Goal: Information Seeking & Learning: Compare options

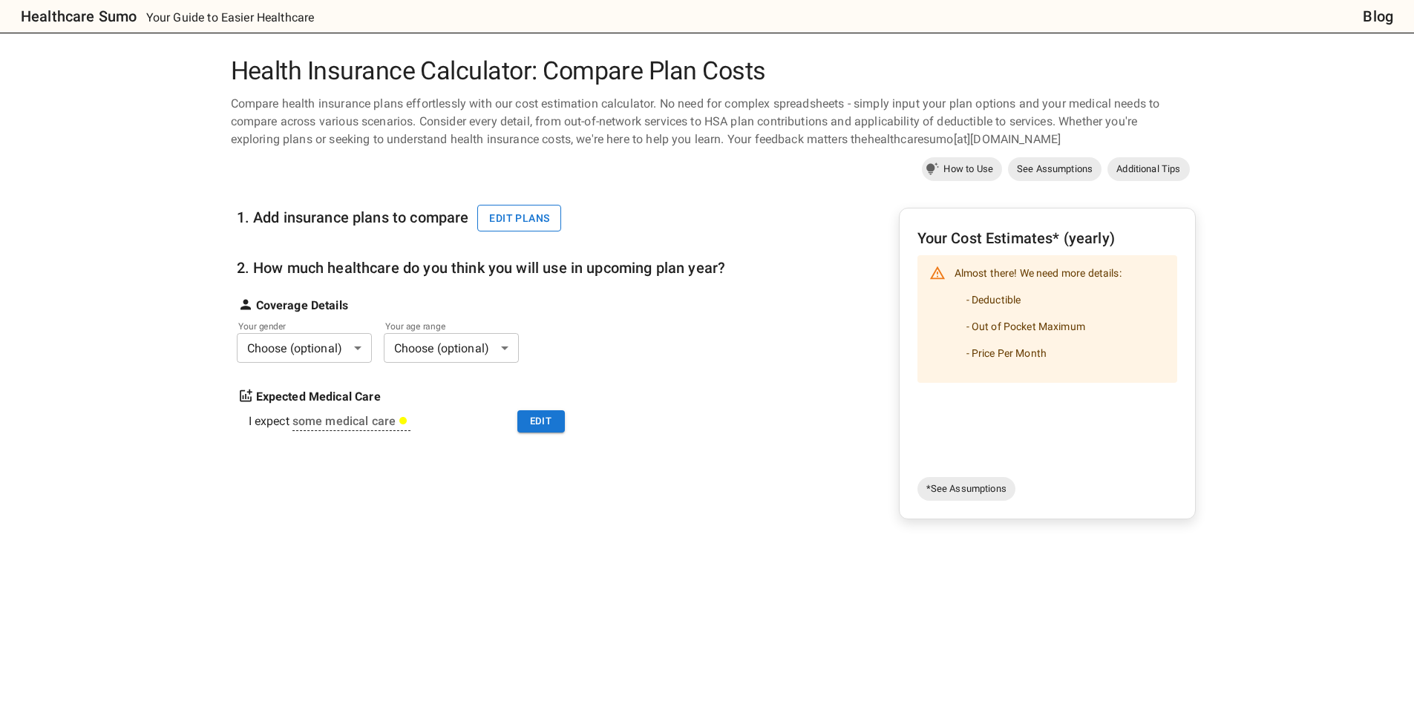
click at [508, 218] on button "Edit plans" at bounding box center [519, 218] width 84 height 27
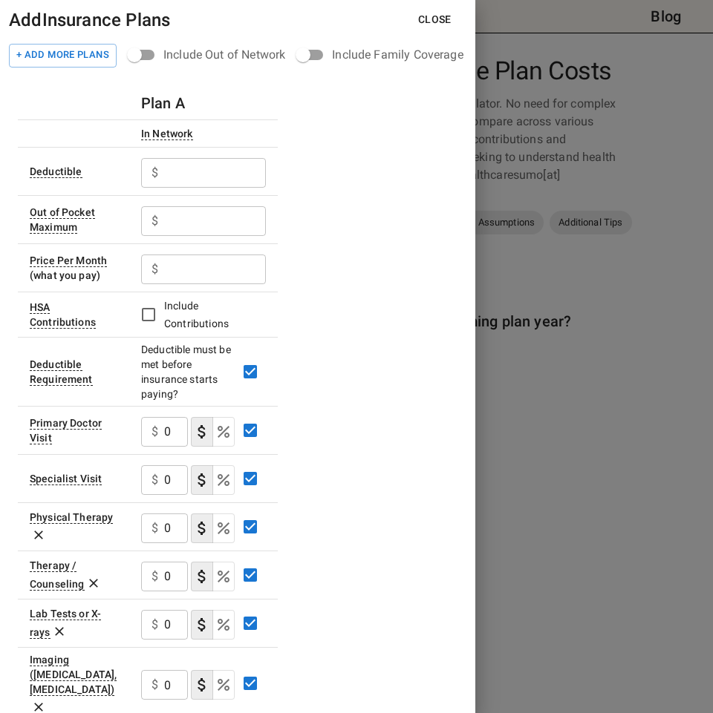
click at [192, 163] on input "text" at bounding box center [215, 173] width 102 height 30
type input "3300"
click at [210, 223] on input "text" at bounding box center [215, 221] width 102 height 30
type input "6850"
click at [209, 267] on input "text" at bounding box center [215, 270] width 102 height 30
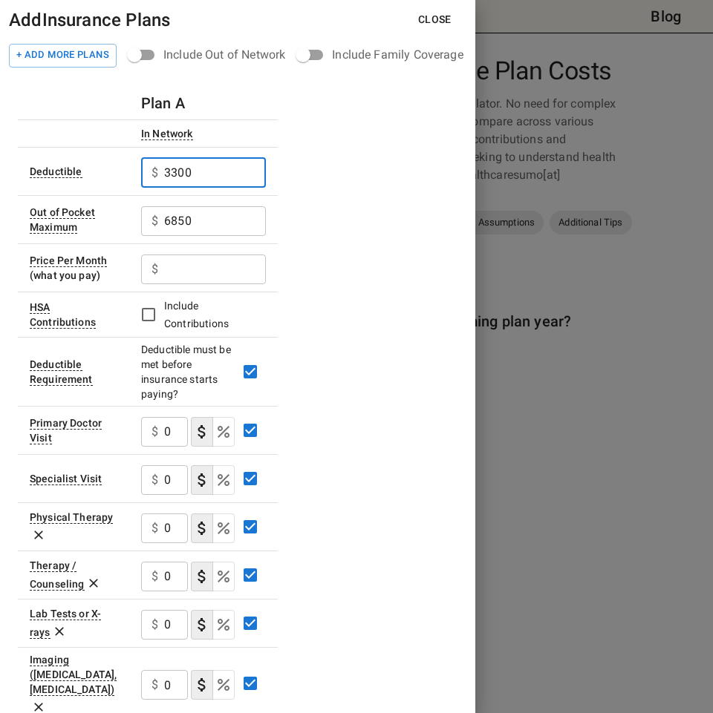
drag, startPoint x: 227, startPoint y: 173, endPoint x: 158, endPoint y: 175, distance: 69.1
click at [158, 175] on div "$ 3300 ​" at bounding box center [203, 173] width 125 height 30
type input "0"
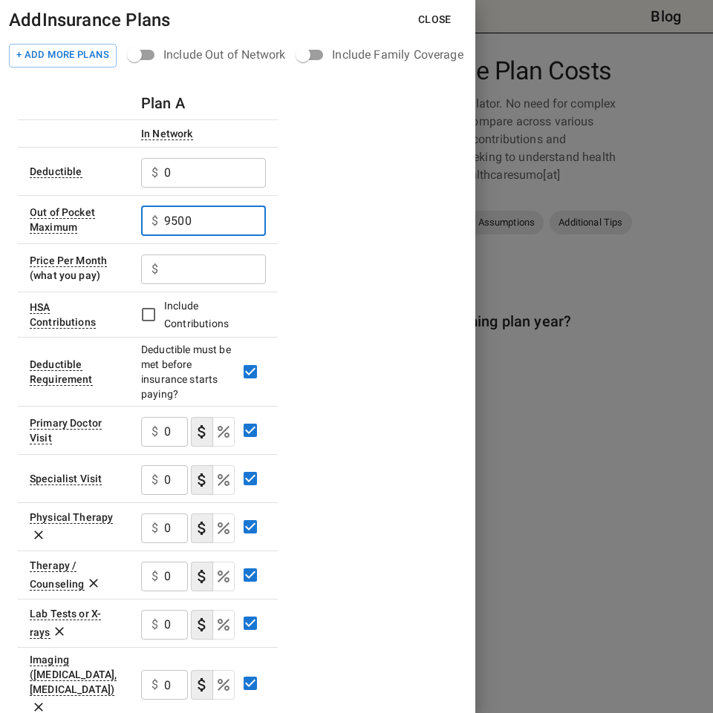
type input "9500"
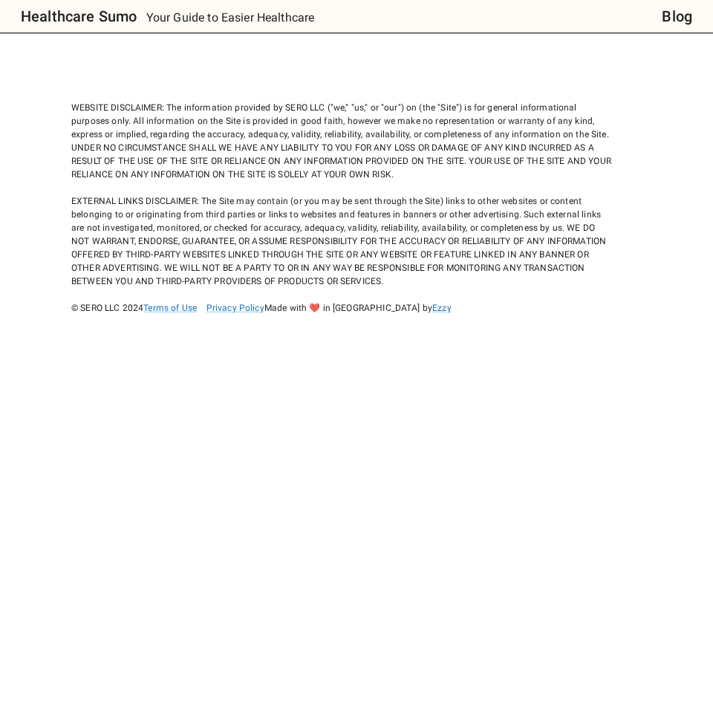
click at [491, 324] on body "Healthcare Sumo Your Guide to Easier Healthcare Blog WEBSITE DISCLAIMER: The in…" at bounding box center [356, 356] width 713 height 713
click at [235, 125] on div "WEBSITE DISCLAIMER: The information provided by SERO LLC ("we," "us," or "our")…" at bounding box center [342, 194] width 542 height 240
click at [294, 238] on div "WEBSITE DISCLAIMER: The information provided by SERO LLC ("we," "us," or "our")…" at bounding box center [342, 194] width 542 height 240
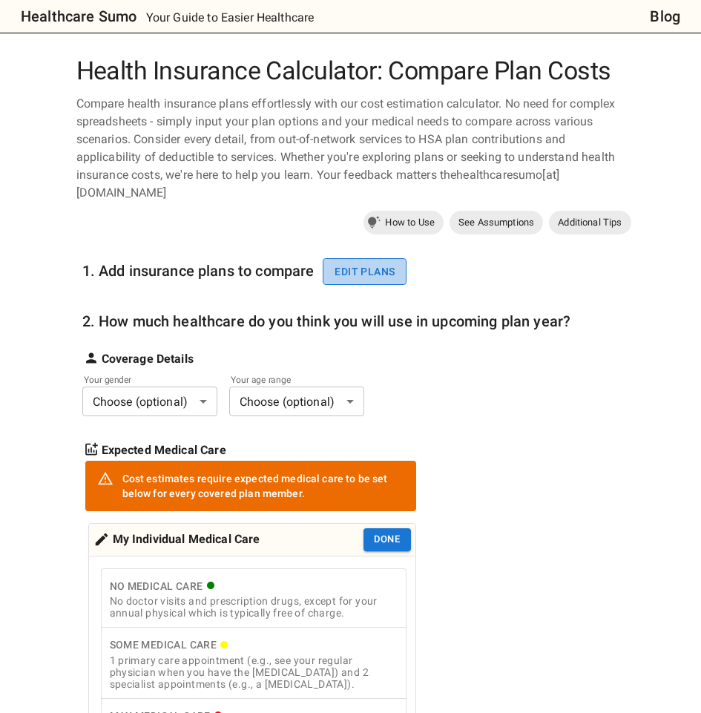
click at [349, 263] on button "Edit plans" at bounding box center [365, 271] width 84 height 27
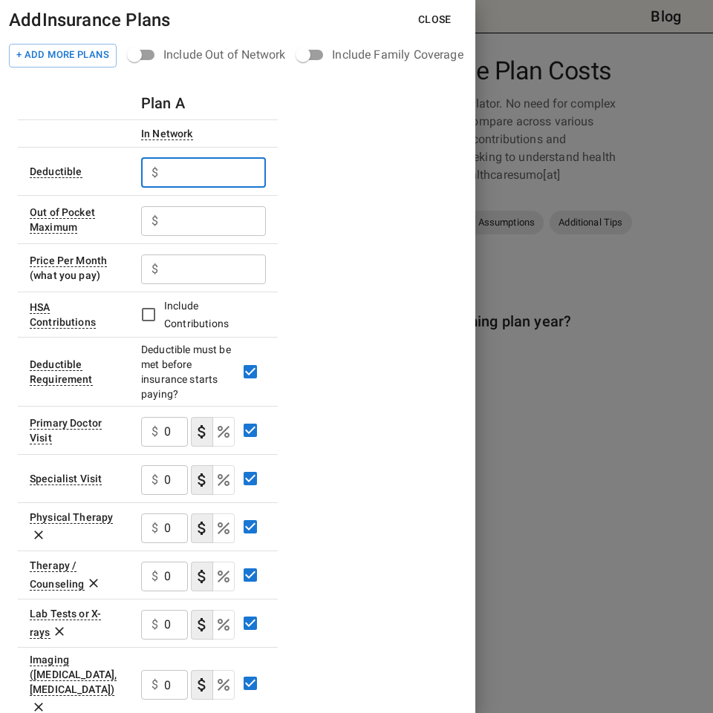
click at [185, 180] on input "text" at bounding box center [215, 173] width 102 height 30
type input "0"
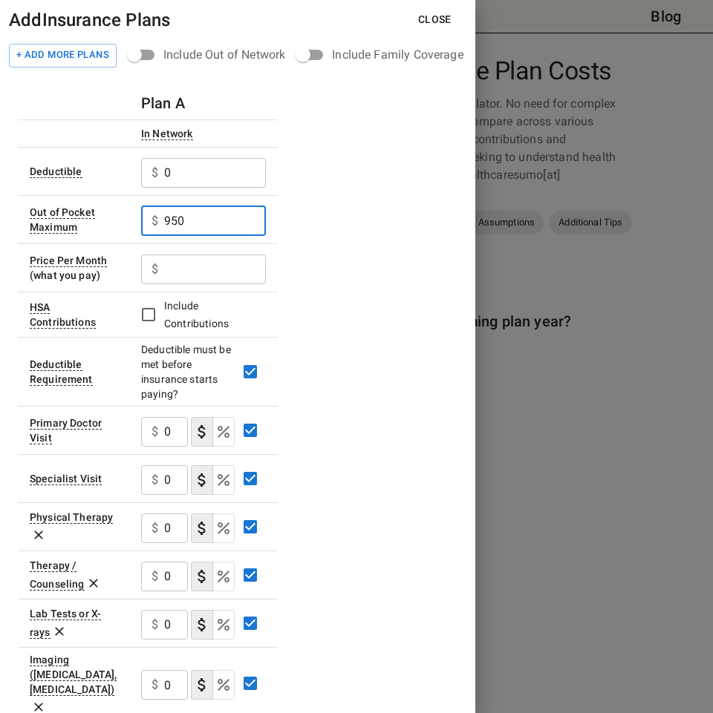
type input "9500"
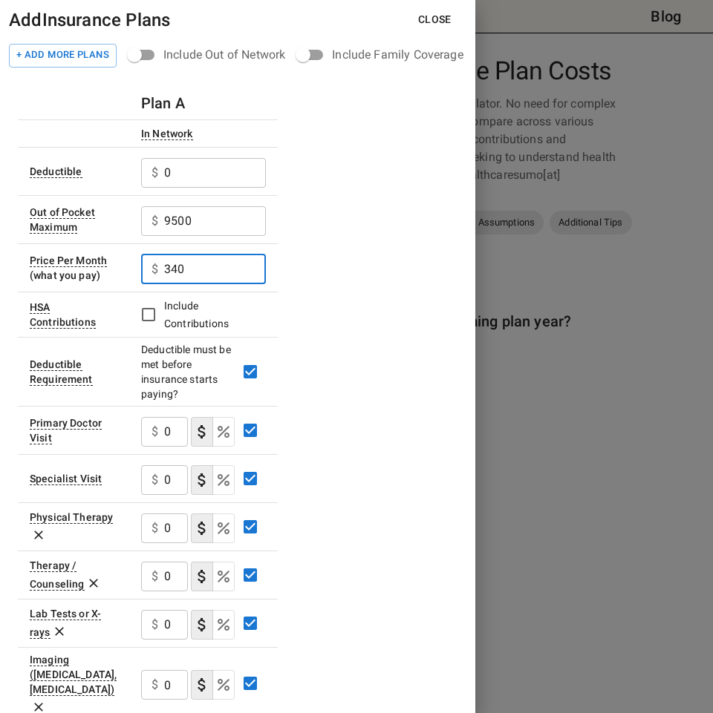
type input "340"
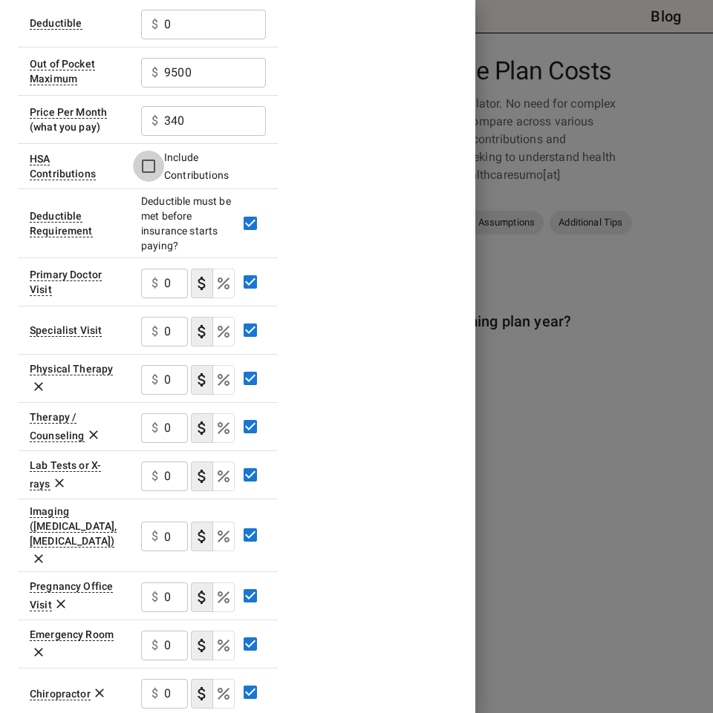
scroll to position [223, 0]
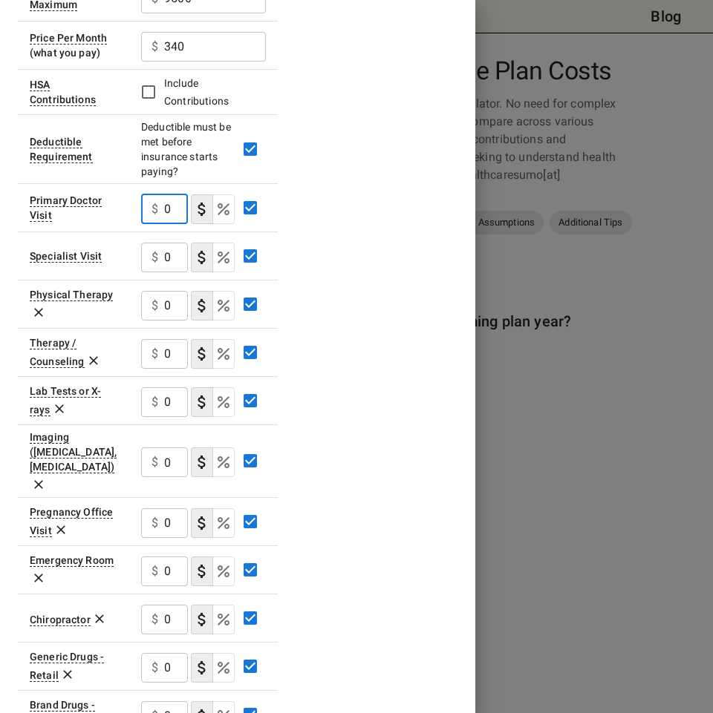
drag, startPoint x: 168, startPoint y: 212, endPoint x: 149, endPoint y: 219, distance: 20.7
click at [149, 219] on div "$ 0 ​" at bounding box center [164, 209] width 47 height 30
type input "15"
type button "COPAYMENT"
type button "COINSURANCE"
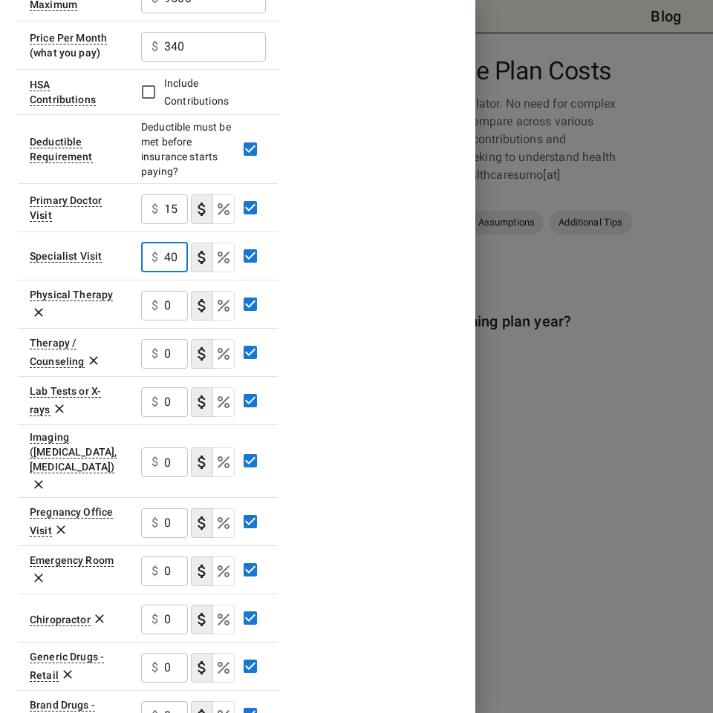
type input "40"
type button "COPAYMENT"
type button "COINSURANCE"
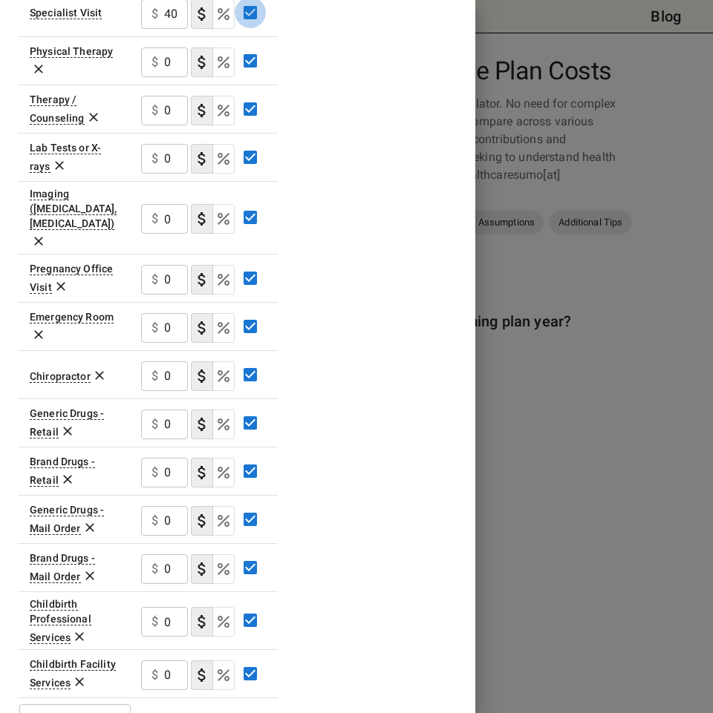
scroll to position [484, 0]
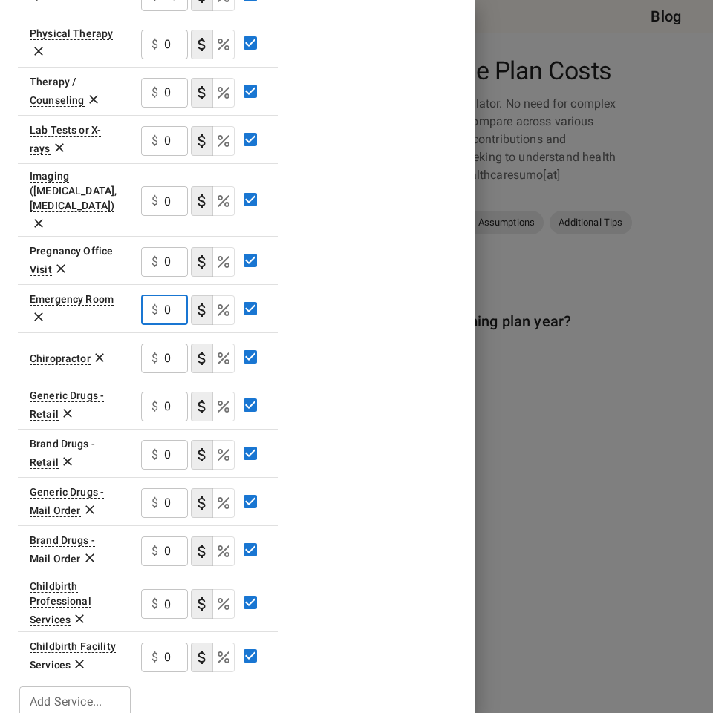
click at [174, 295] on input "0" at bounding box center [176, 310] width 24 height 30
type input "350"
click at [162, 295] on div "$ 350 ​" at bounding box center [164, 310] width 47 height 30
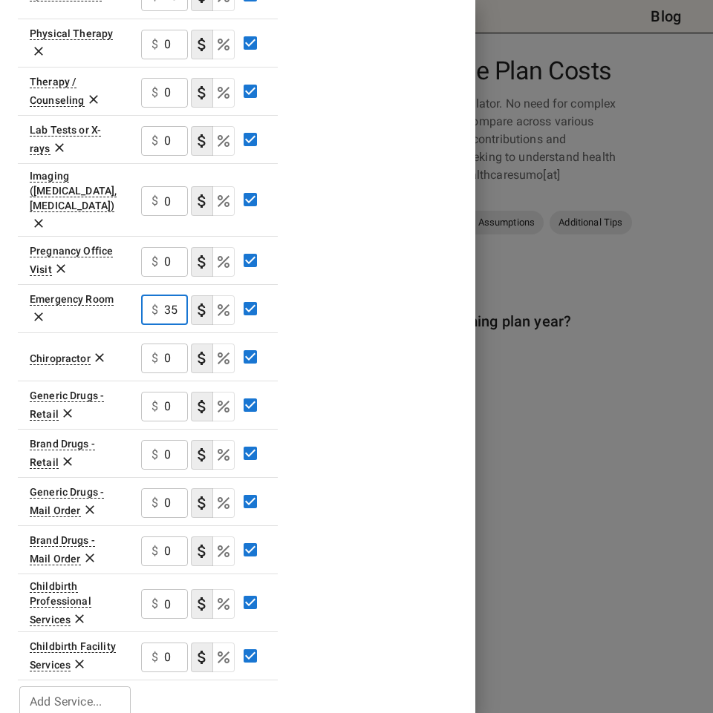
click at [352, 275] on div "Plan A In Network Deductible $ 0 ​ Out of Pocket Maximum $ 9500 ​ Price Per Mon…" at bounding box center [237, 161] width 439 height 1116
click at [183, 392] on input "0" at bounding box center [176, 407] width 24 height 30
type input "10"
click at [174, 440] on input "0" at bounding box center [176, 455] width 24 height 30
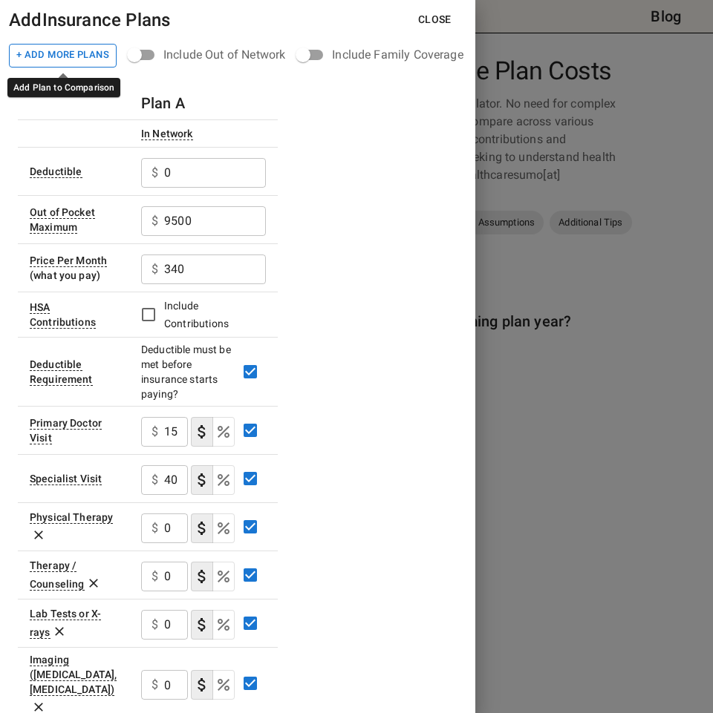
type input "45"
click at [88, 53] on button "+ Add More Plans" at bounding box center [63, 56] width 108 height 24
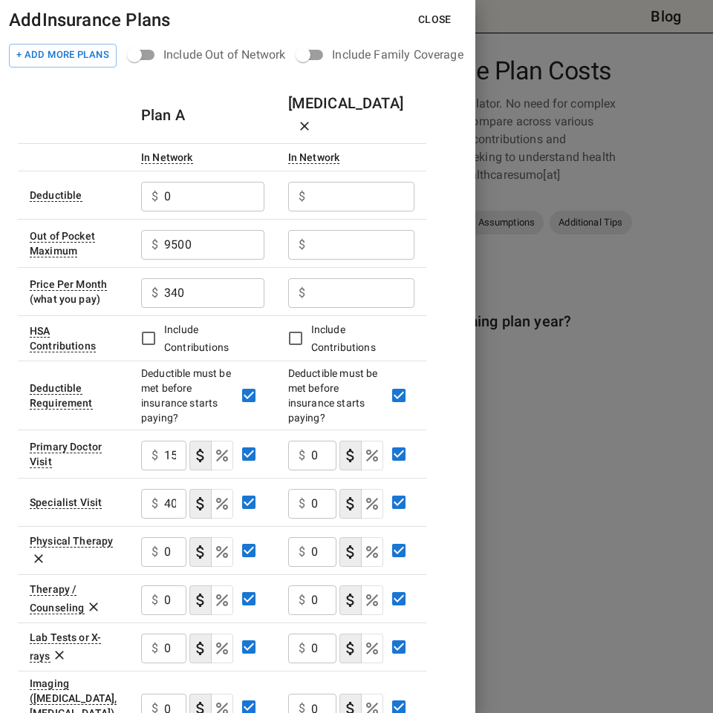
click at [341, 182] on input "text" at bounding box center [362, 197] width 103 height 30
type input "3300"
type input "6850"
type input "93"
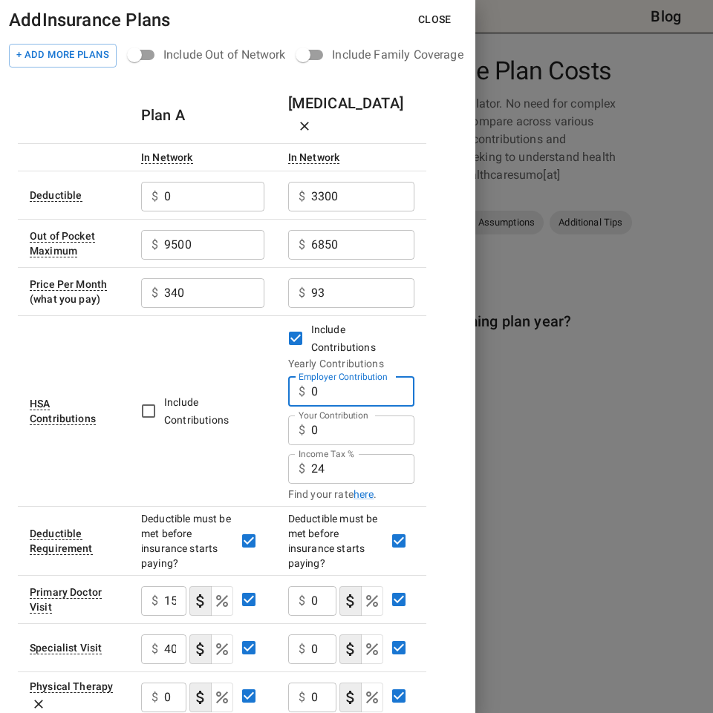
click at [385, 377] on input "0" at bounding box center [362, 392] width 103 height 30
type input "1500"
click at [459, 422] on div "Add Insurance Plans Close + Add More Plans Include Out of Network Include Famil…" at bounding box center [237, 356] width 475 height 713
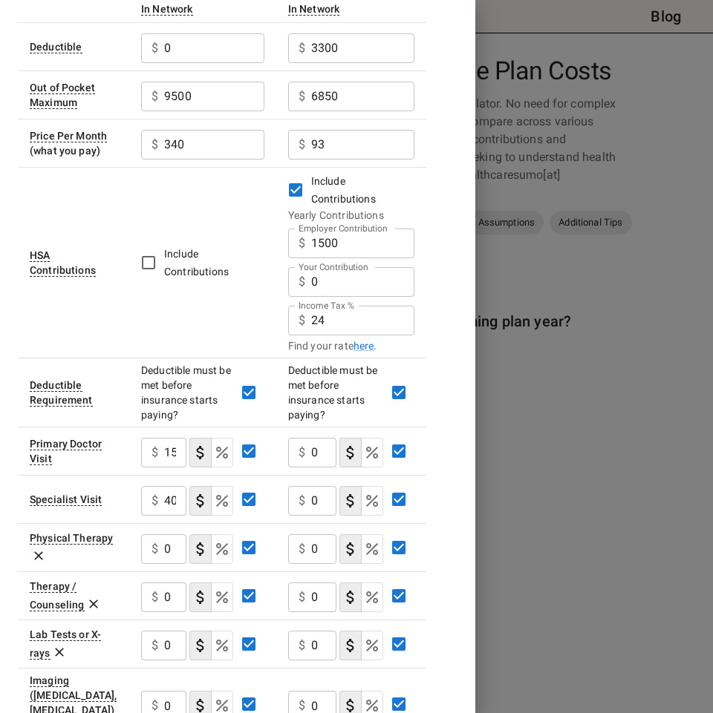
scroll to position [223, 0]
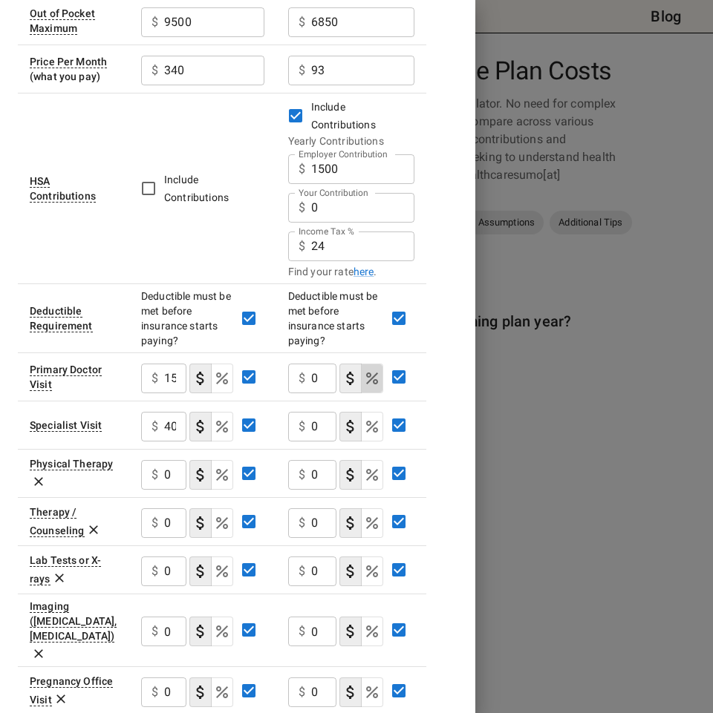
click at [371, 370] on icon "Select if this service charges coinsurance, a percentage of the medical expense…" at bounding box center [372, 379] width 18 height 18
drag, startPoint x: 327, startPoint y: 358, endPoint x: 303, endPoint y: 359, distance: 24.5
click at [303, 364] on div "0 % ​" at bounding box center [312, 379] width 48 height 30
click at [300, 364] on input "0" at bounding box center [299, 379] width 23 height 30
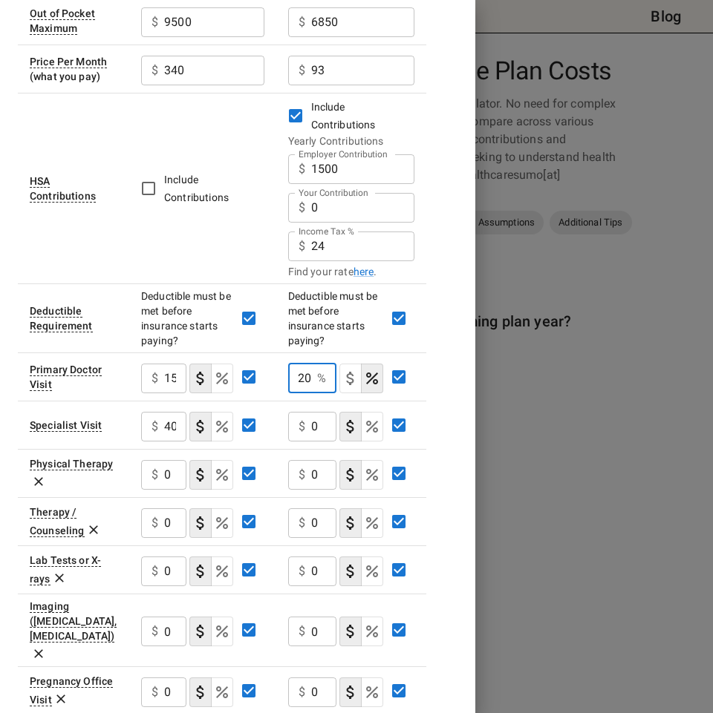
type input "20"
click at [367, 418] on icon "Select if this service charges coinsurance, a percentage of the medical expense…" at bounding box center [372, 427] width 18 height 18
drag, startPoint x: 311, startPoint y: 407, endPoint x: 304, endPoint y: 410, distance: 8.0
click at [296, 412] on input "0" at bounding box center [299, 427] width 23 height 30
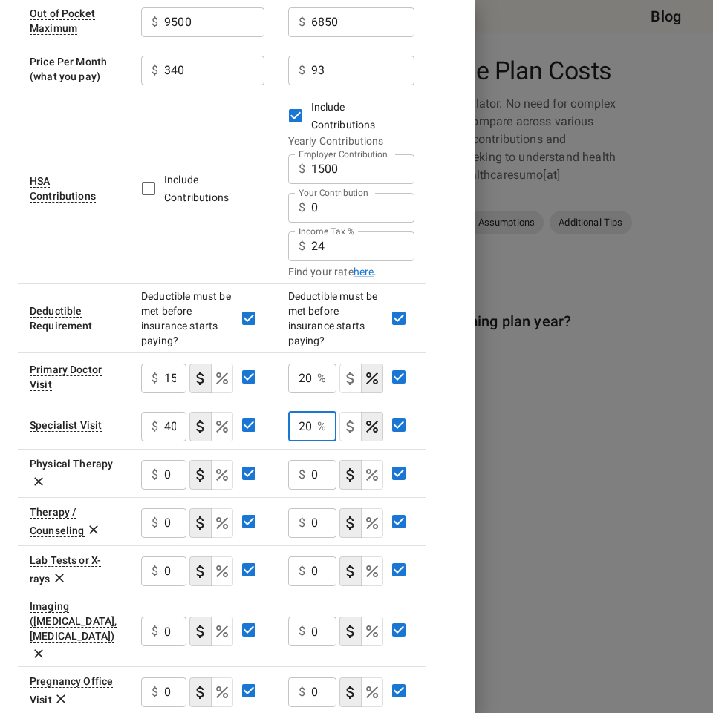
scroll to position [0, 1]
type input "20"
